Goal: Task Accomplishment & Management: Manage account settings

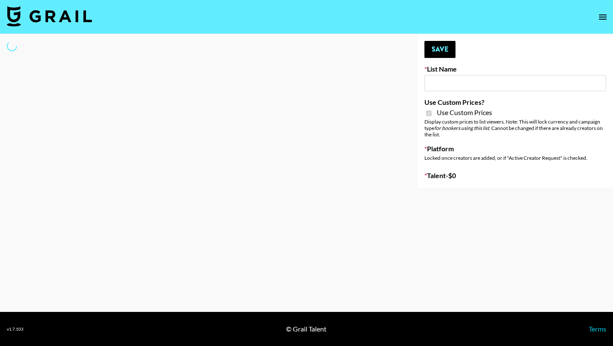
type input "Ladder ([DATE]) IG"
checkbox input "true"
select select "Song"
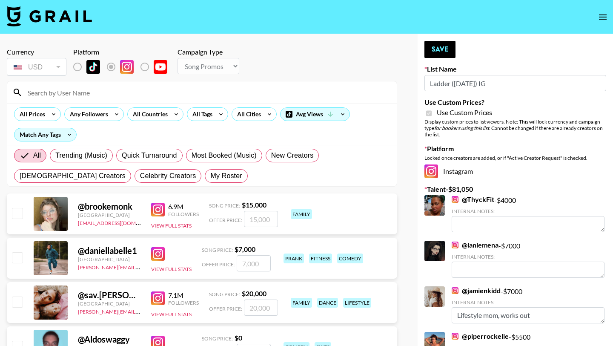
click at [121, 96] on input at bounding box center [207, 93] width 369 height 14
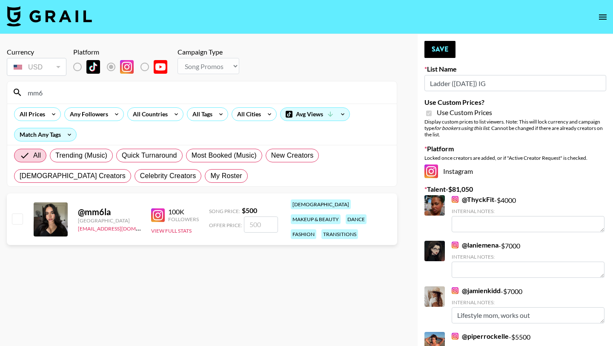
type input "mm6"
click at [17, 216] on input "checkbox" at bounding box center [17, 218] width 10 height 10
checkbox input "true"
click at [256, 216] on input "500" at bounding box center [261, 224] width 34 height 16
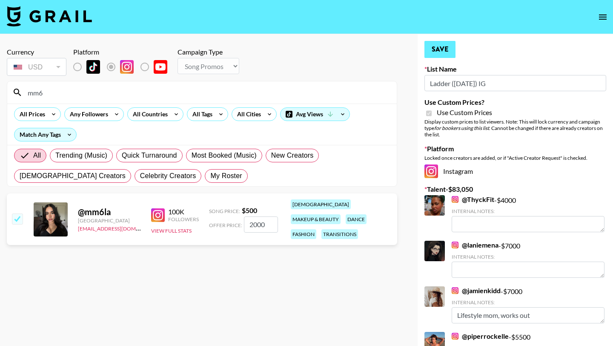
type input "2000"
click at [430, 48] on button "Save" at bounding box center [440, 49] width 31 height 17
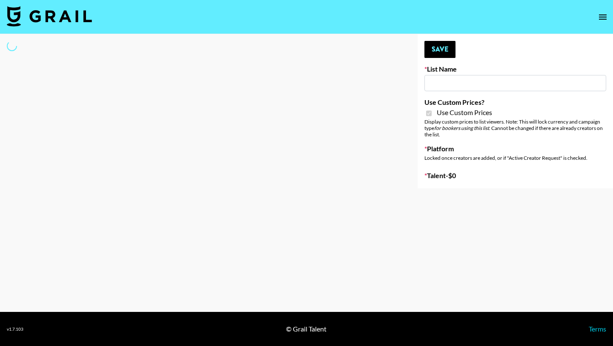
type input "Ladder (23rd Sept)"
checkbox input "true"
select select "Brand"
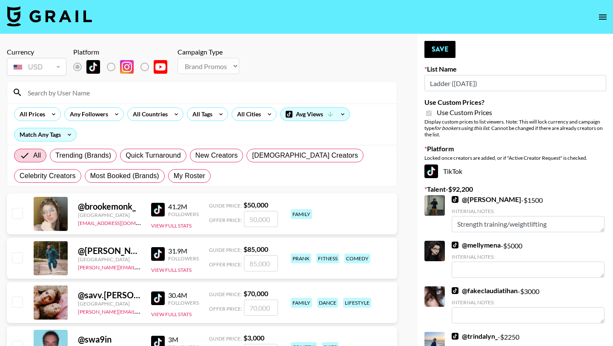
click at [111, 95] on input at bounding box center [207, 93] width 369 height 14
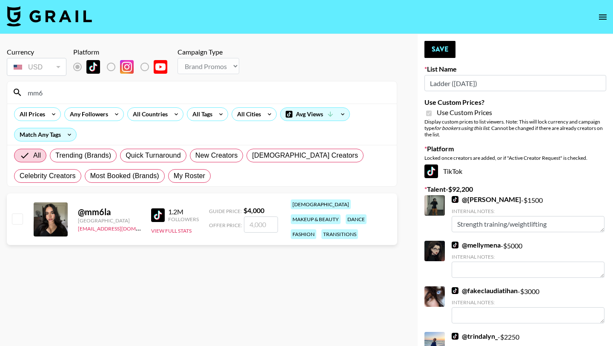
type input "mm6"
click at [15, 213] on input "checkbox" at bounding box center [17, 218] width 10 height 10
checkbox input "true"
click at [252, 219] on input "4000" at bounding box center [261, 224] width 34 height 16
click at [265, 221] on input "4000" at bounding box center [261, 224] width 34 height 16
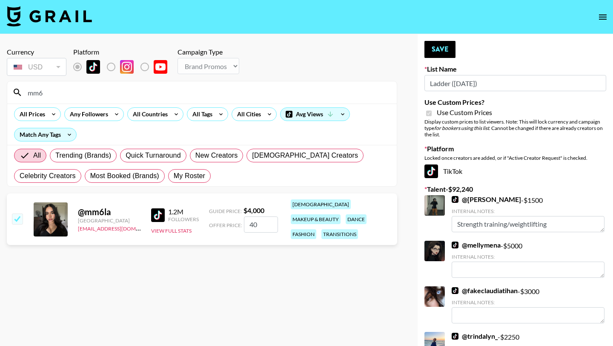
type input "4"
checkbox input "true"
type input "2000"
click at [442, 49] on button "Save" at bounding box center [440, 49] width 31 height 17
